Goal: Task Accomplishment & Management: Complete application form

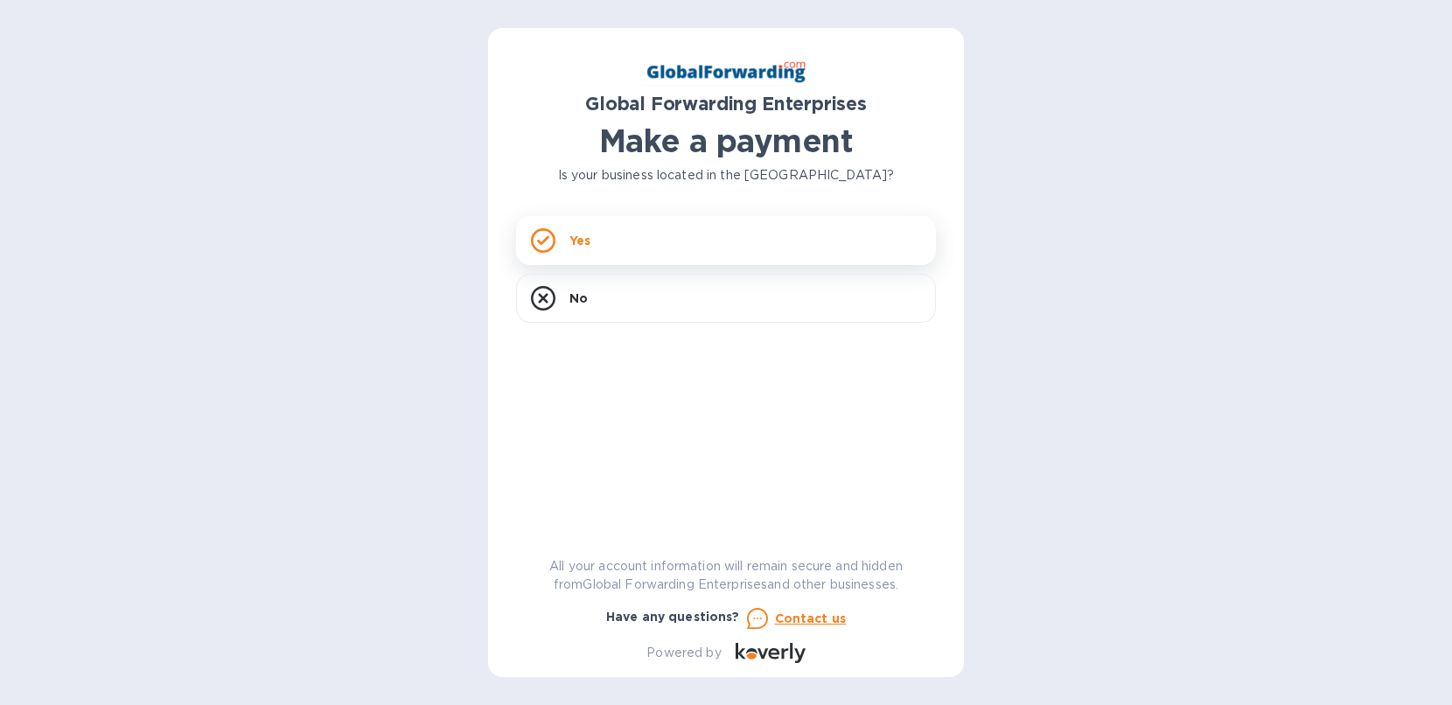
click at [629, 244] on div "Yes" at bounding box center [726, 240] width 420 height 49
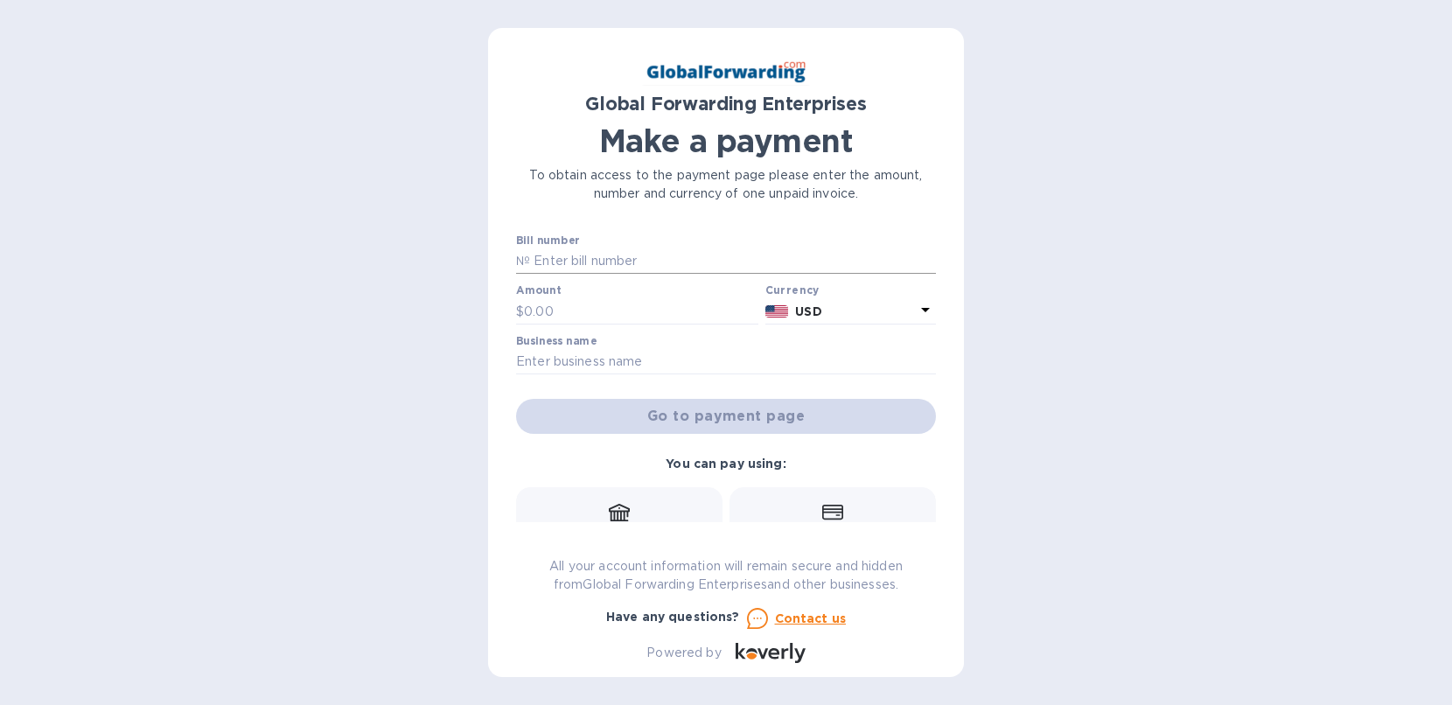
click at [551, 265] on input "text" at bounding box center [733, 261] width 406 height 26
paste input "GFE11757247"
type input "GFE11757247"
click at [555, 312] on input "text" at bounding box center [641, 311] width 234 height 26
paste input "492.20"
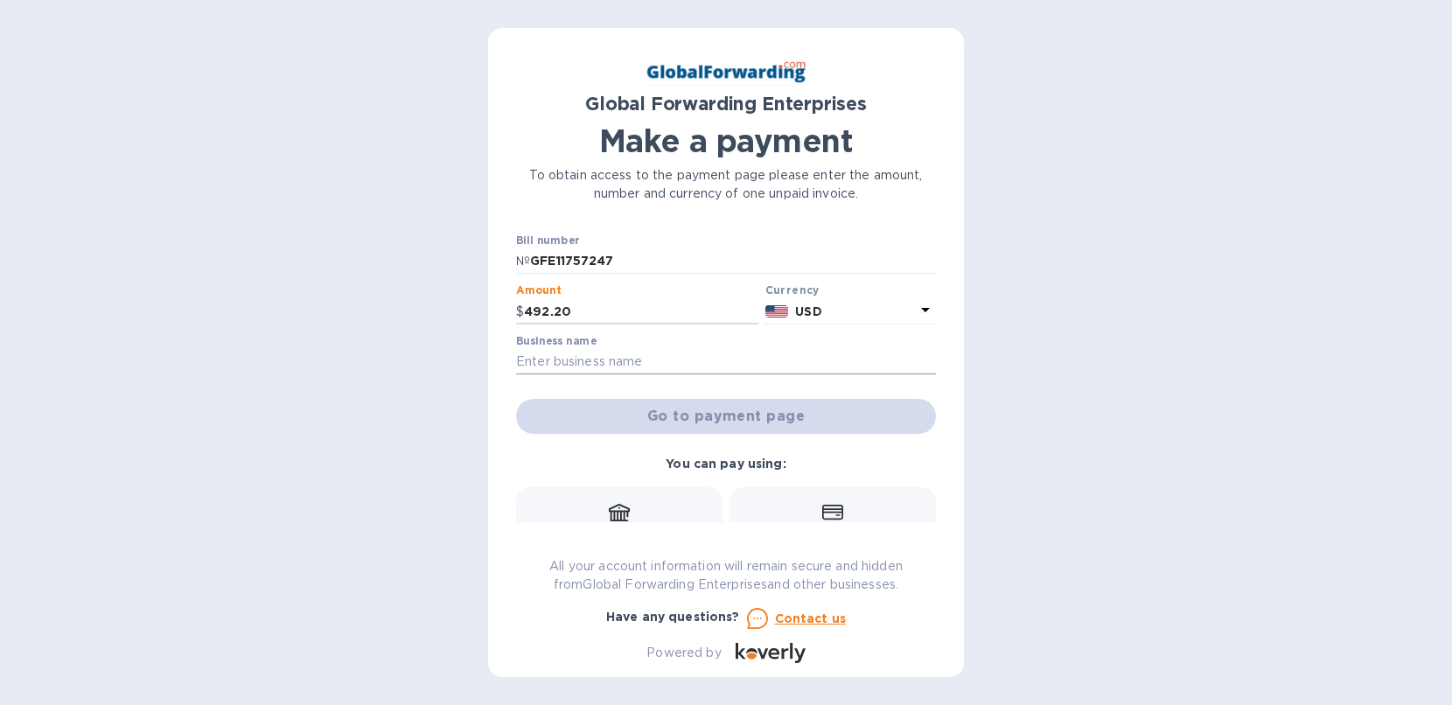
type input "492.20"
click at [601, 366] on input "text" at bounding box center [726, 362] width 420 height 26
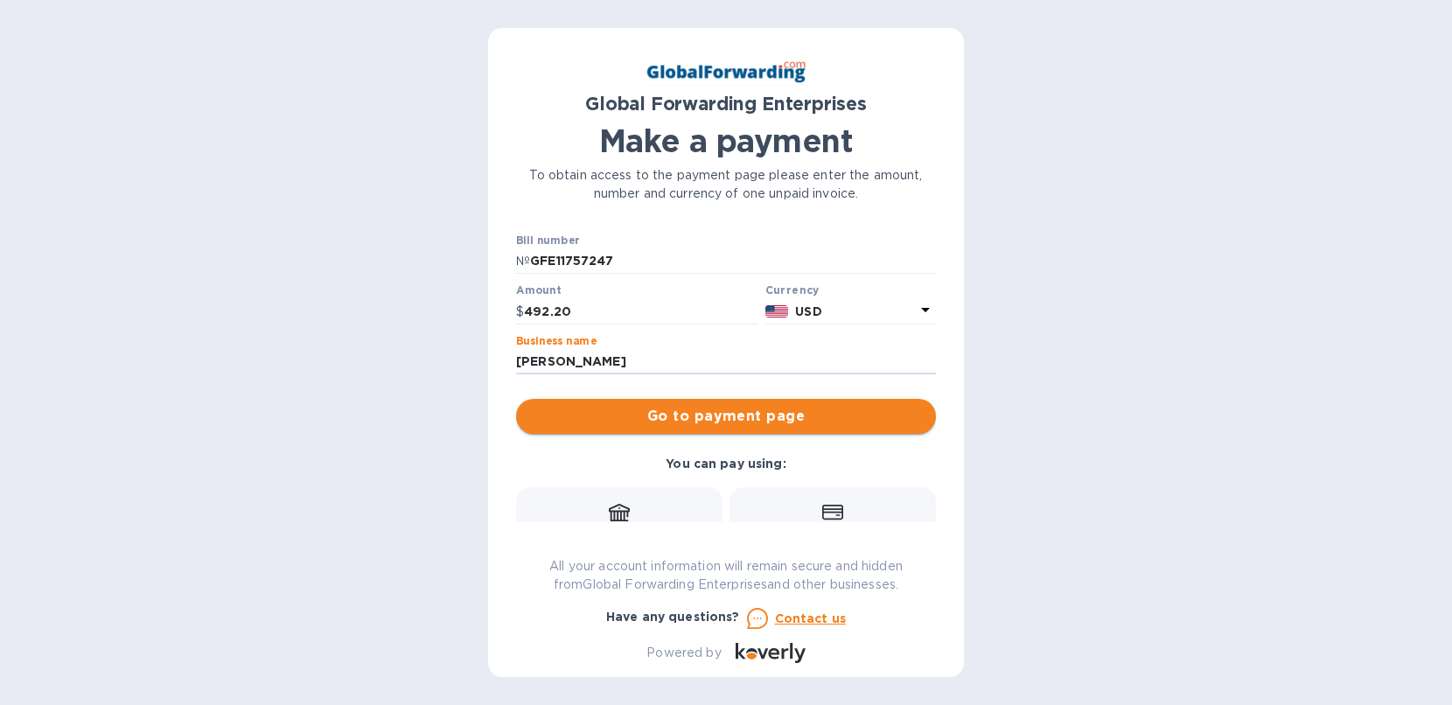
type input "[PERSON_NAME]"
click at [754, 421] on span "Go to payment page" at bounding box center [726, 416] width 392 height 21
